Goal: Register for event/course

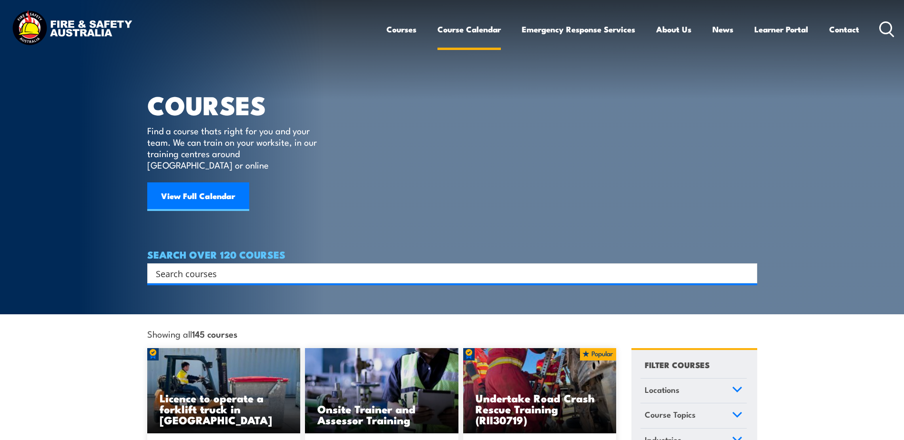
click at [448, 29] on link "Course Calendar" at bounding box center [468, 29] width 63 height 25
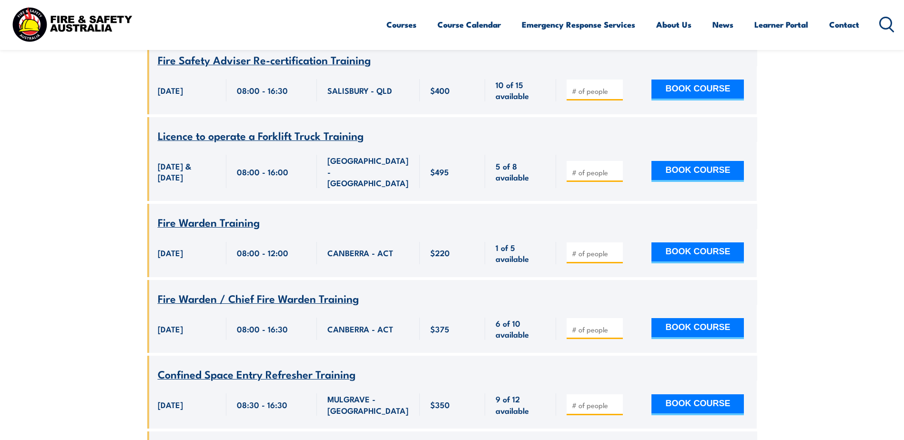
scroll to position [2383, 0]
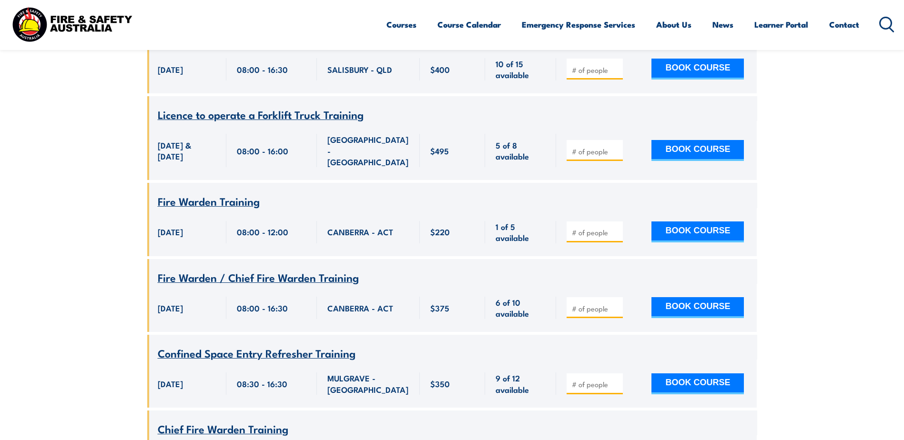
click at [199, 269] on span "Fire Warden / Chief Fire Warden Training" at bounding box center [258, 277] width 201 height 16
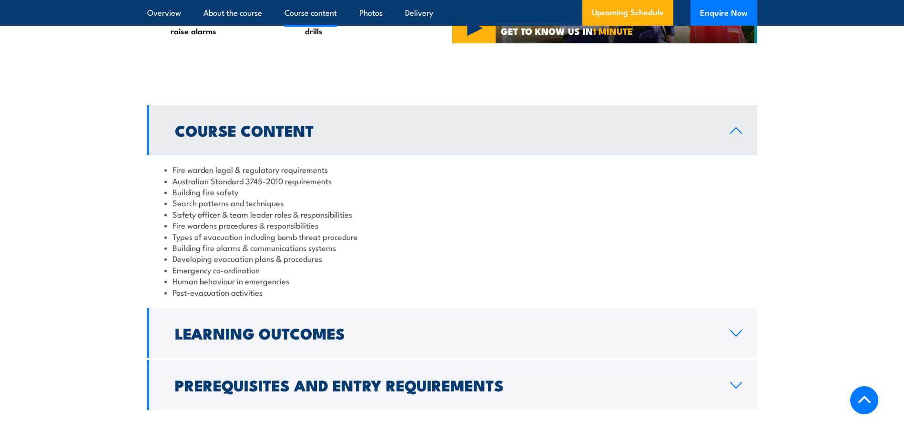
scroll to position [905, 0]
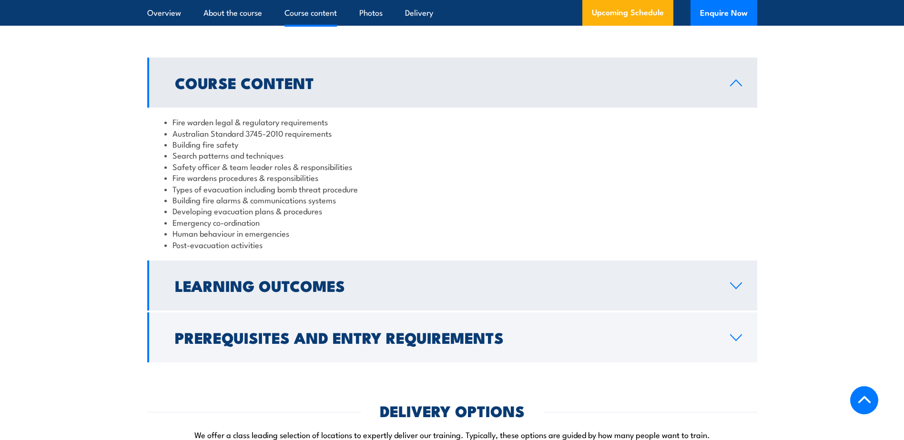
click at [738, 290] on icon at bounding box center [736, 286] width 13 height 8
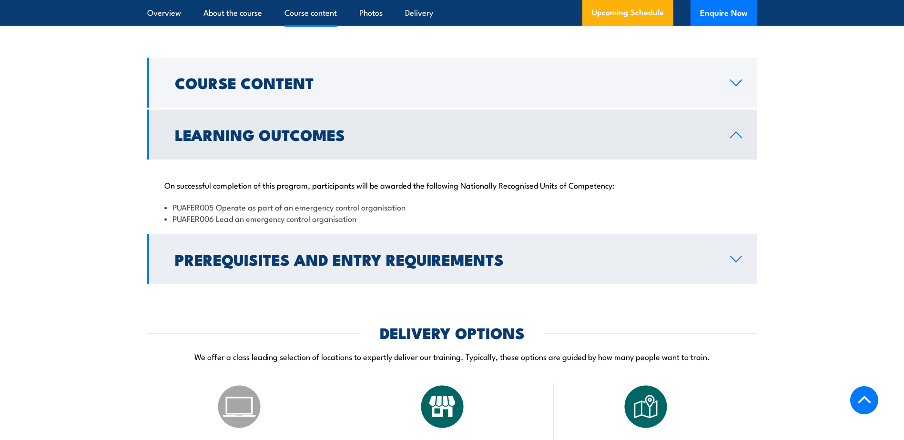
click at [739, 263] on icon at bounding box center [736, 259] width 13 height 8
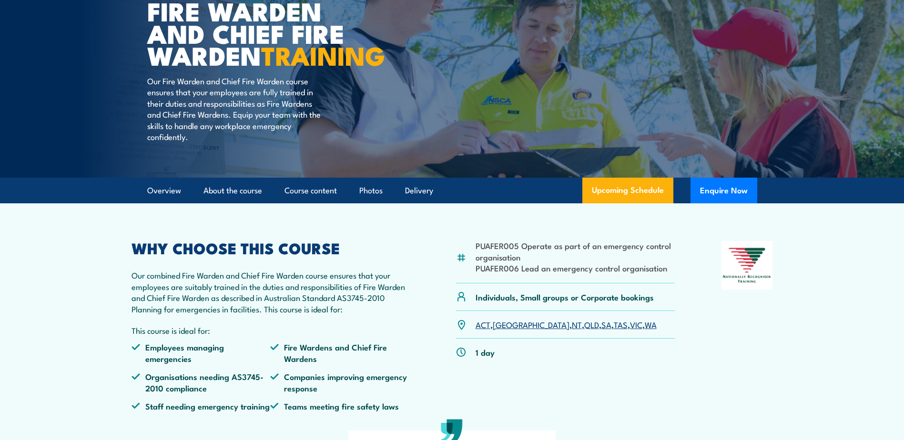
scroll to position [0, 0]
